Goal: Task Accomplishment & Management: Complete application form

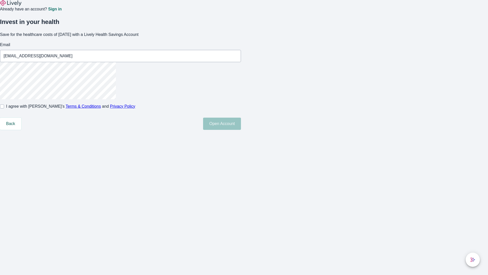
click at [4, 108] on input "I agree with Lively’s Terms & Conditions and Privacy Policy" at bounding box center [2, 106] width 4 height 4
checkbox input "true"
click at [241, 130] on button "Open Account" at bounding box center [222, 123] width 38 height 12
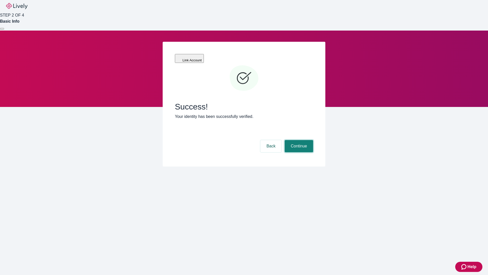
click at [298, 140] on button "Continue" at bounding box center [299, 146] width 28 height 12
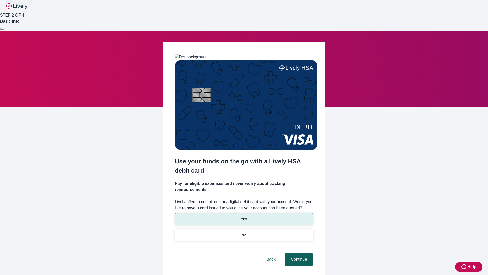
click at [244, 216] on p "Yes" at bounding box center [244, 218] width 6 height 5
click at [298, 253] on button "Continue" at bounding box center [299, 259] width 28 height 12
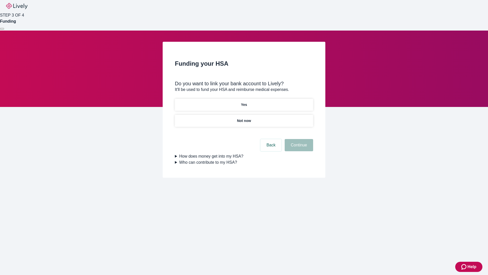
click at [244, 118] on p "Not now" at bounding box center [244, 120] width 14 height 5
click at [298, 148] on button "Continue" at bounding box center [299, 145] width 28 height 12
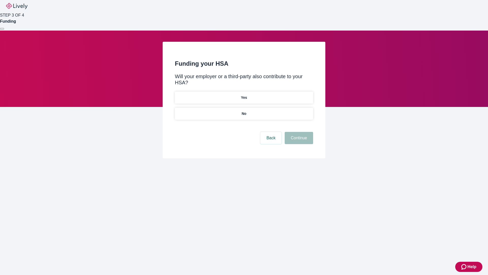
click at [244, 111] on p "No" at bounding box center [244, 113] width 5 height 5
click at [298, 132] on button "Continue" at bounding box center [299, 138] width 28 height 12
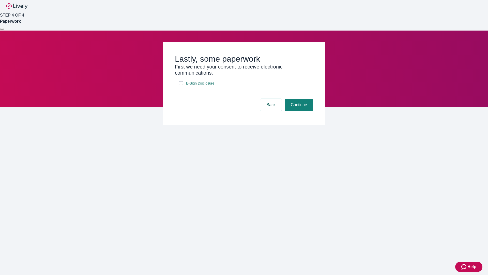
click at [181, 85] on input "E-Sign Disclosure" at bounding box center [181, 83] width 4 height 4
checkbox input "true"
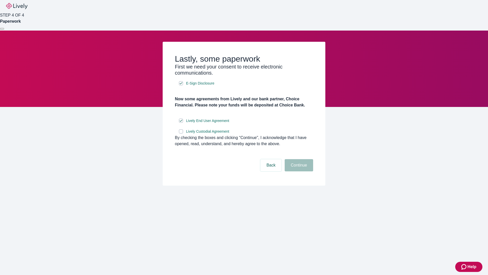
click at [181, 133] on input "Lively Custodial Agreement" at bounding box center [181, 131] width 4 height 4
checkbox input "true"
click at [298, 171] on button "Continue" at bounding box center [299, 165] width 28 height 12
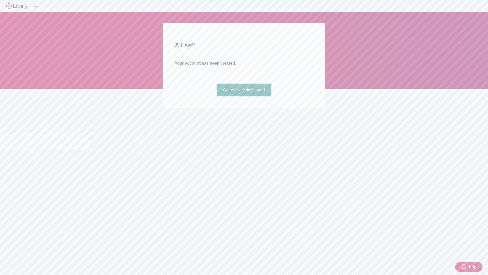
click at [244, 96] on link "Go to Lively dashboard" at bounding box center [244, 90] width 54 height 12
